Goal: Transaction & Acquisition: Subscribe to service/newsletter

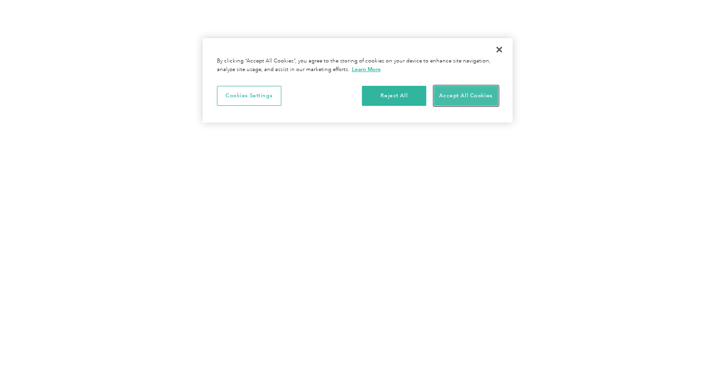
click at [458, 94] on button "Accept All Cookies" at bounding box center [466, 96] width 64 height 20
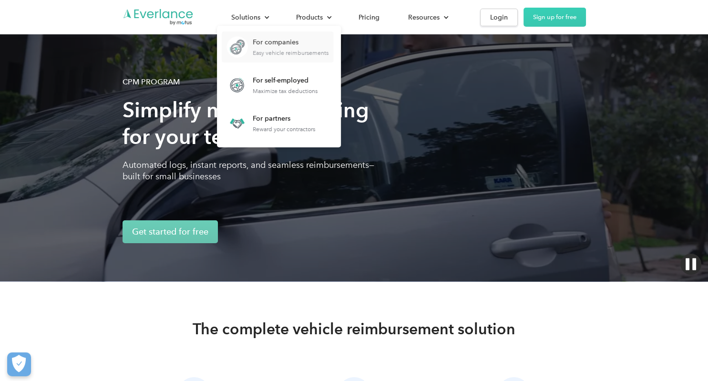
click at [285, 43] on div "For companies" at bounding box center [291, 43] width 76 height 10
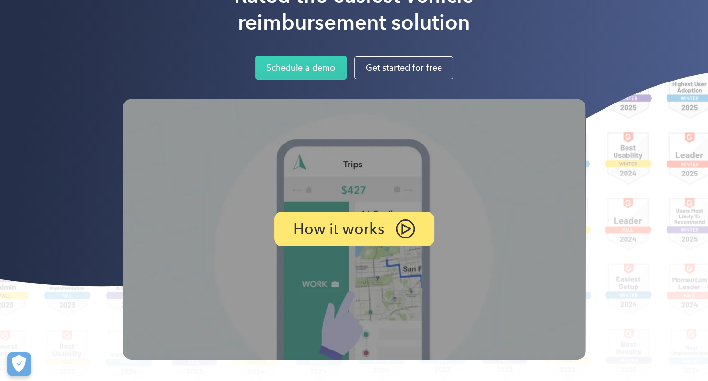
scroll to position [201, 0]
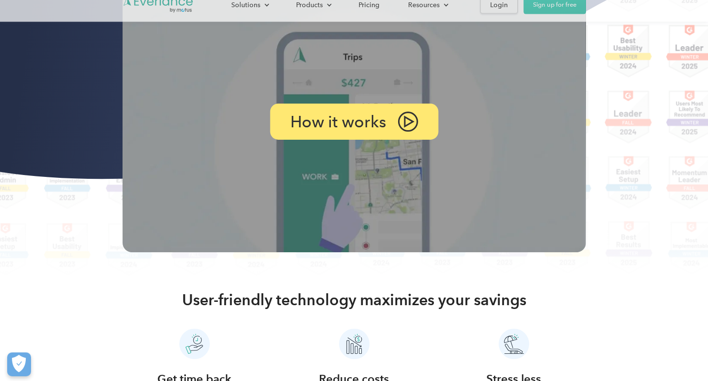
click at [345, 129] on p "How it works" at bounding box center [338, 122] width 96 height 14
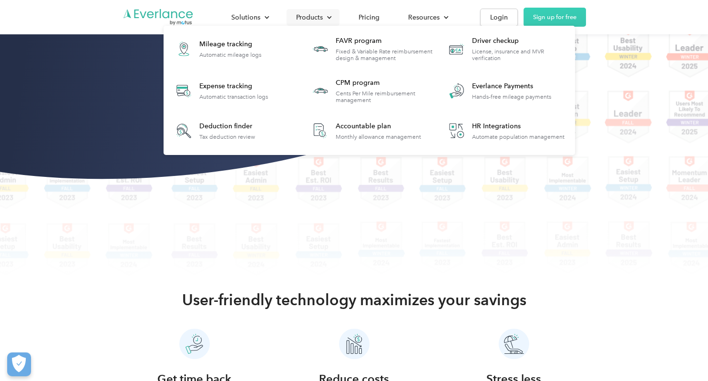
click at [330, 19] on div at bounding box center [329, 17] width 6 height 6
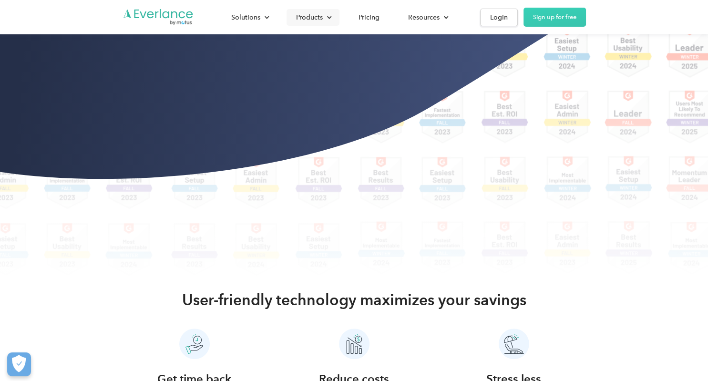
click at [330, 19] on div at bounding box center [329, 17] width 6 height 6
click at [371, 17] on div "Pricing" at bounding box center [368, 17] width 21 height 12
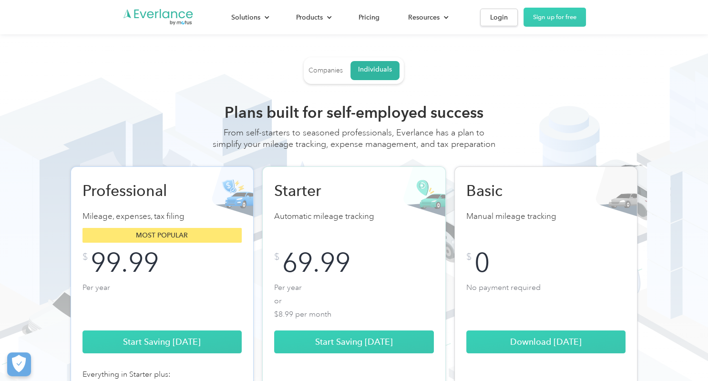
click at [325, 73] on div "Companies" at bounding box center [325, 70] width 34 height 9
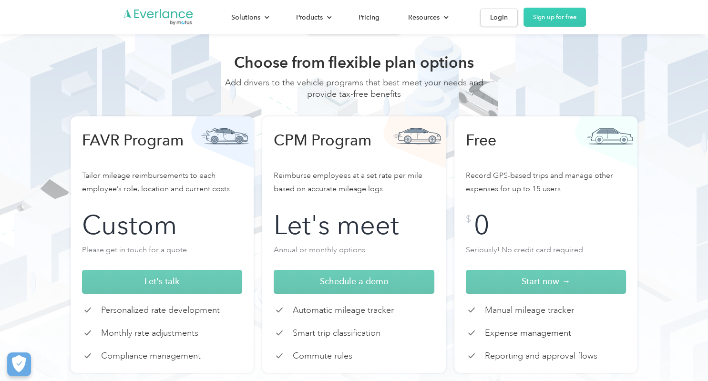
scroll to position [101, 0]
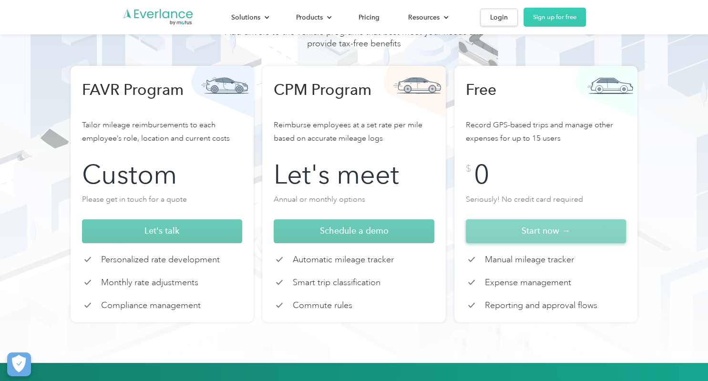
click at [558, 229] on span "Start now →" at bounding box center [545, 230] width 49 height 10
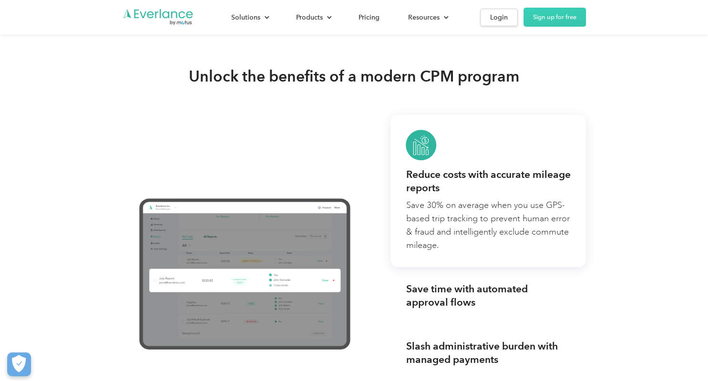
scroll to position [1007, 0]
